Goal: Task Accomplishment & Management: Manage account settings

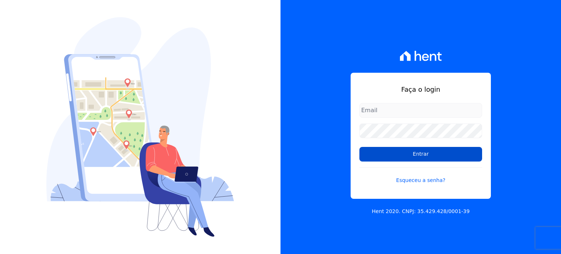
type input "[EMAIL_ADDRESS][DOMAIN_NAME]"
click at [408, 158] on input "Entrar" at bounding box center [421, 154] width 123 height 15
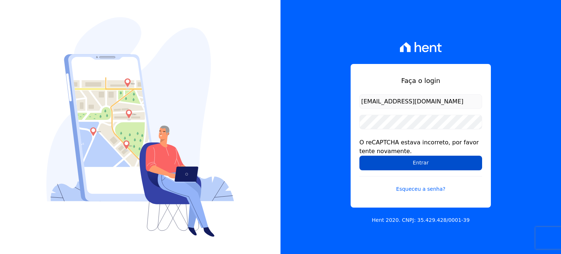
click at [409, 167] on input "Entrar" at bounding box center [421, 163] width 123 height 15
click at [439, 156] on input "Entrar" at bounding box center [421, 163] width 123 height 15
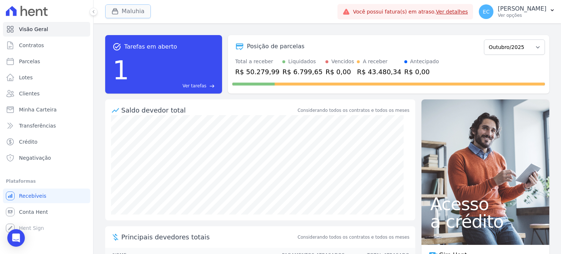
click at [121, 8] on div "button" at bounding box center [116, 11] width 10 height 7
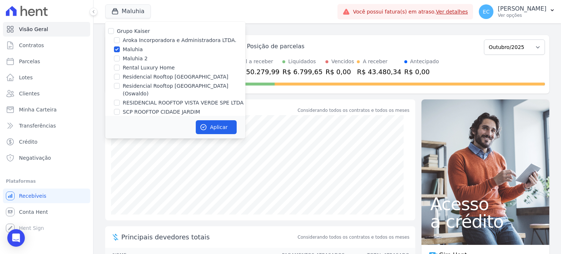
click at [129, 49] on label "Maluhia" at bounding box center [133, 50] width 20 height 8
click at [120, 49] on input "Maluhia" at bounding box center [117, 49] width 6 height 6
checkbox input "false"
click at [136, 66] on label "Rental Luxury Home" at bounding box center [149, 68] width 52 height 8
click at [120, 66] on input "Rental Luxury Home" at bounding box center [117, 68] width 6 height 6
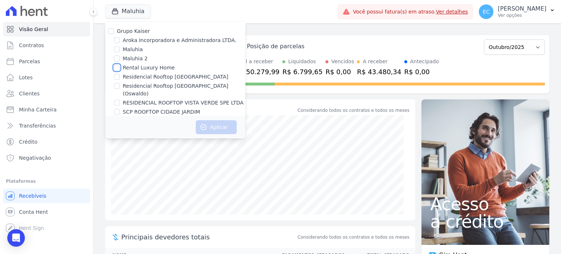
checkbox input "true"
click at [208, 121] on button "Aplicar" at bounding box center [216, 127] width 41 height 14
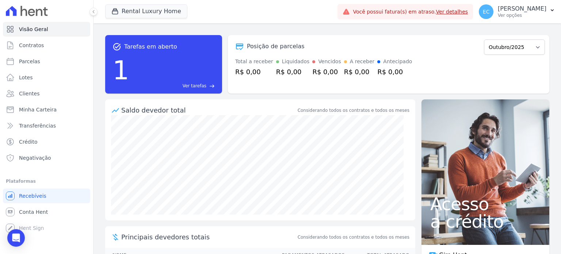
scroll to position [110, 0]
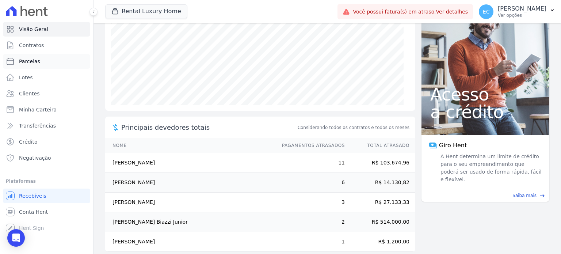
click at [76, 67] on link "Parcelas" at bounding box center [46, 61] width 87 height 15
select select
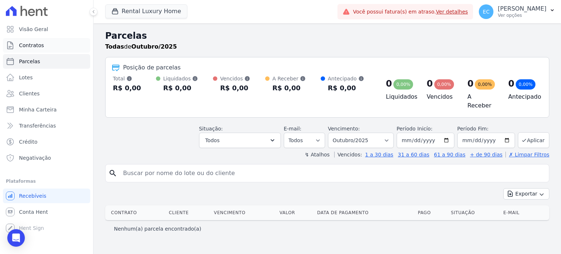
click at [67, 39] on link "Contratos" at bounding box center [46, 45] width 87 height 15
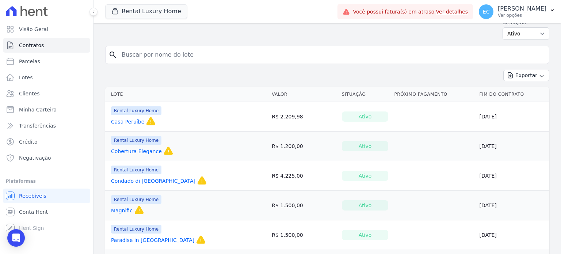
scroll to position [73, 0]
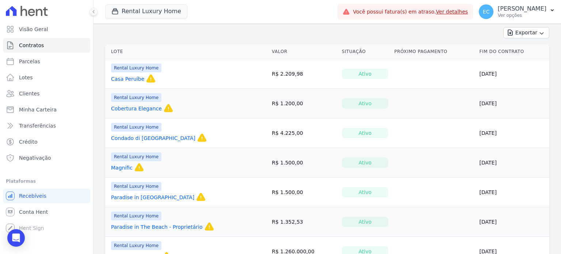
click at [139, 79] on link "Casa Peruíbe" at bounding box center [127, 78] width 33 height 7
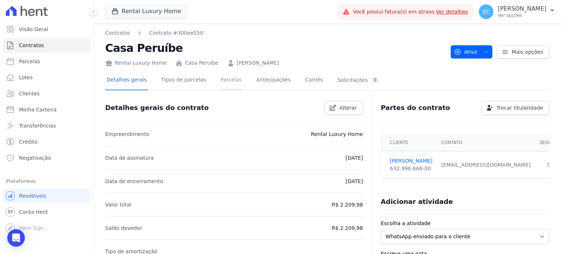
click at [219, 83] on link "Parcelas" at bounding box center [231, 80] width 24 height 19
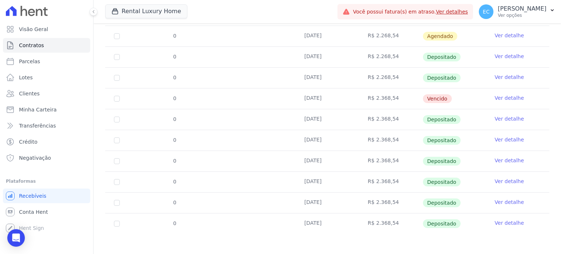
scroll to position [184, 0]
drag, startPoint x: 362, startPoint y: 225, endPoint x: 398, endPoint y: 225, distance: 35.4
click at [398, 225] on td "R$ 2.368,54" at bounding box center [391, 223] width 64 height 20
copy td "R$ 2.368,54"
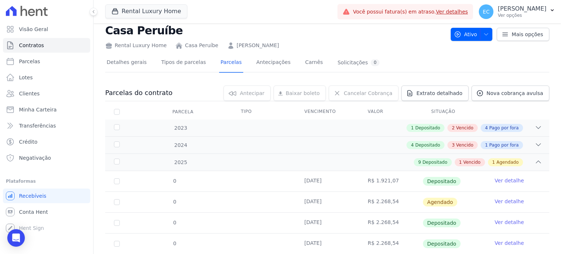
scroll to position [0, 0]
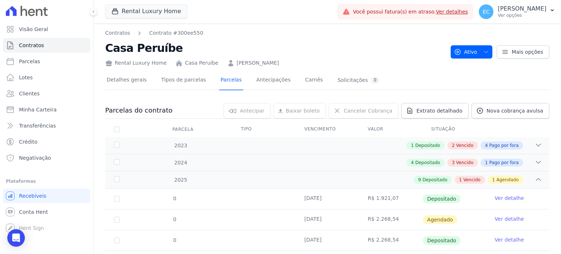
click at [338, 126] on th "Vencimento" at bounding box center [328, 129] width 64 height 15
click at [538, 110] on link "Nova cobrança avulsa" at bounding box center [511, 110] width 78 height 15
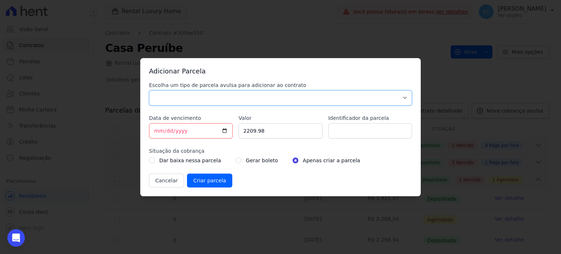
click at [256, 96] on select "Parcela Normal Sinal Caução Intercalada Chaves Pré Chaves Pós Chaves Taxas Quit…" at bounding box center [280, 97] width 263 height 15
select select "standard"
click at [149, 90] on select "Parcela Normal Sinal Caução Intercalada Chaves Pré Chaves Pós Chaves Taxas Quit…" at bounding box center [280, 97] width 263 height 15
click at [228, 129] on input "[DATE]" at bounding box center [191, 130] width 84 height 15
type input "[DATE]"
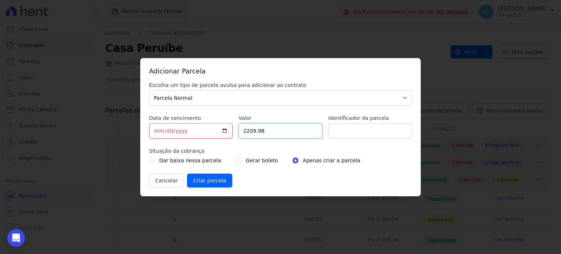
click at [272, 130] on input "2209.98" at bounding box center [281, 130] width 84 height 15
type input "2368.54"
click at [294, 145] on div "Escolha um tipo de parcela avulsa para adicionar ao contrato Parcela Normal Sin…" at bounding box center [280, 134] width 263 height 106
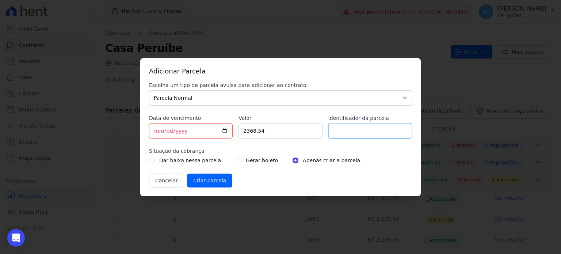
click at [346, 137] on input "Identificador da parcela" at bounding box center [371, 130] width 84 height 15
type input "Outubro"
click at [213, 178] on input "Criar parcela" at bounding box center [209, 181] width 45 height 14
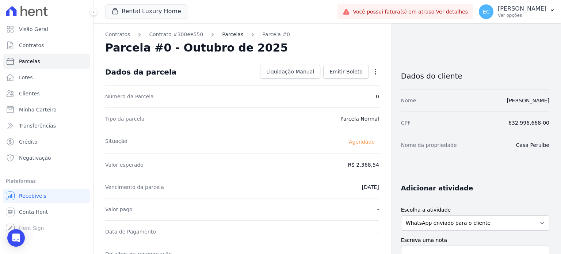
click at [226, 34] on link "Parcelas" at bounding box center [232, 35] width 21 height 8
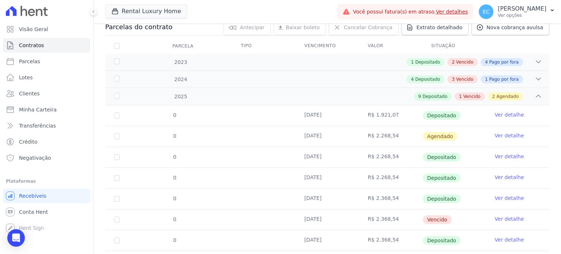
scroll to position [205, 0]
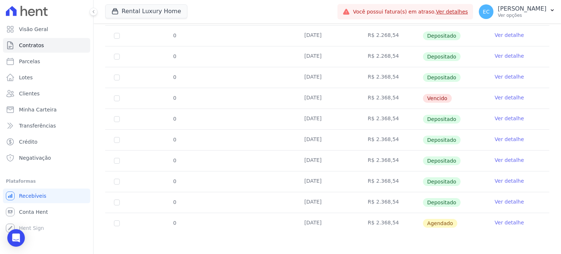
click at [507, 219] on link "Ver detalhe" at bounding box center [509, 222] width 29 height 7
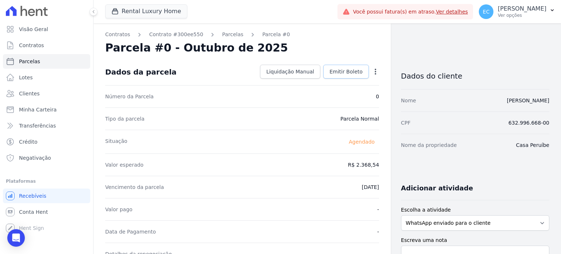
click at [343, 77] on link "Emitir Boleto" at bounding box center [346, 72] width 46 height 14
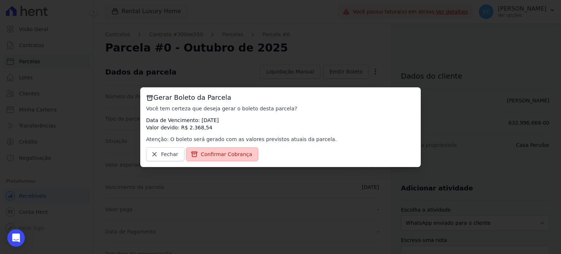
click at [201, 153] on span "Confirmar Cobrança" at bounding box center [227, 154] width 52 height 7
